Goal: Task Accomplishment & Management: Manage account settings

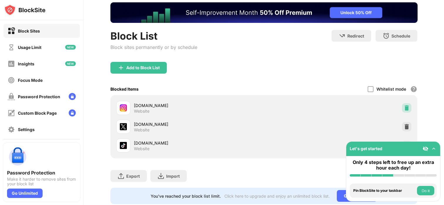
click at [406, 107] on img at bounding box center [407, 108] width 6 height 6
